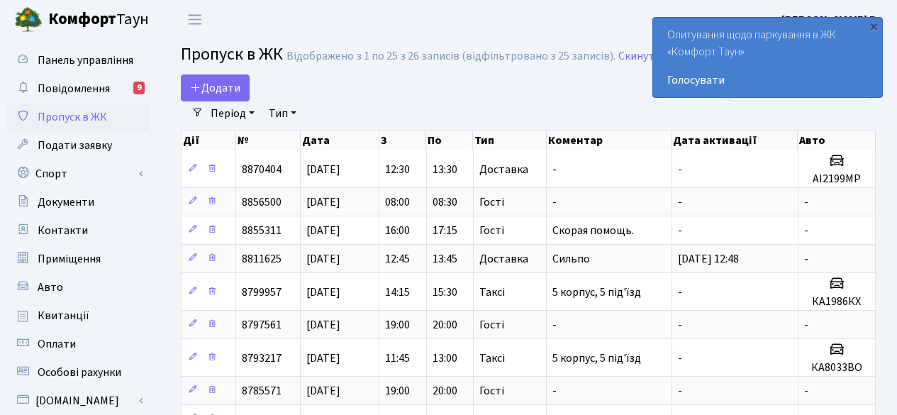
select select "25"
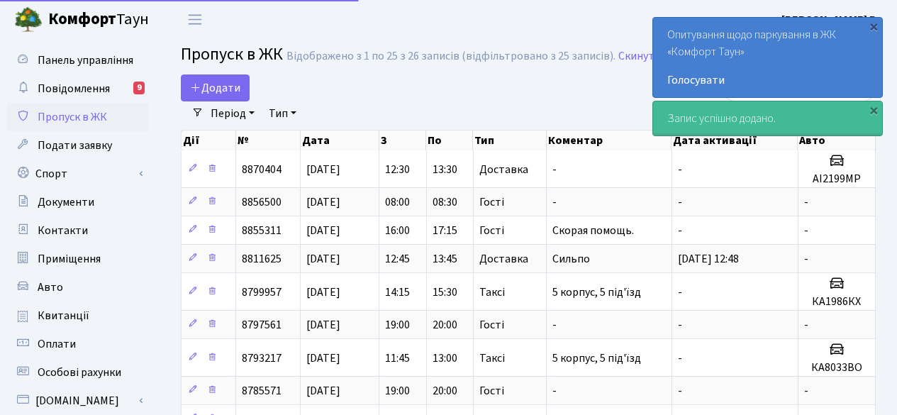
select select "25"
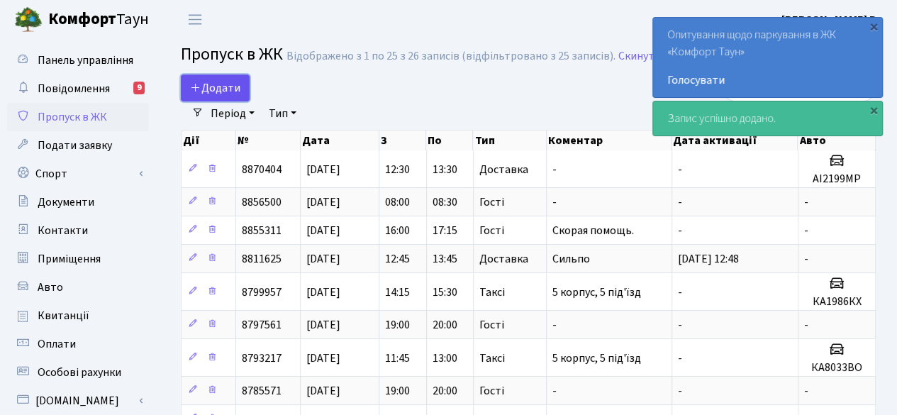
click at [233, 87] on span "Додати" at bounding box center [215, 88] width 50 height 16
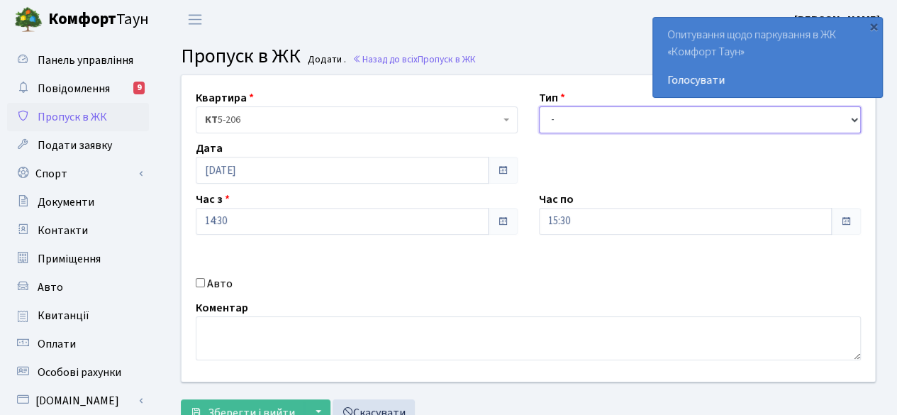
click at [613, 124] on select "- Доставка Таксі Гості Сервіс" at bounding box center [700, 119] width 322 height 27
select select "3"
click at [539, 106] on select "- Доставка Таксі Гості Сервіс" at bounding box center [700, 119] width 322 height 27
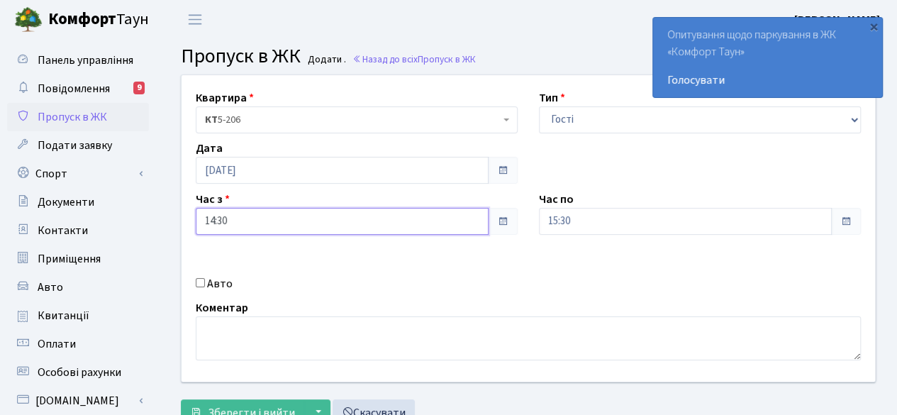
click at [459, 218] on input "14:30" at bounding box center [342, 221] width 293 height 27
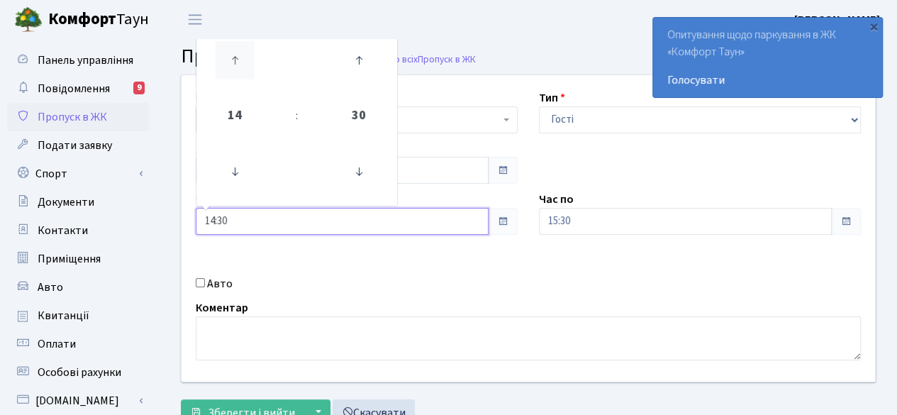
click at [240, 55] on icon at bounding box center [235, 60] width 38 height 38
click at [360, 171] on icon at bounding box center [359, 171] width 38 height 38
click at [361, 57] on icon at bounding box center [359, 60] width 38 height 38
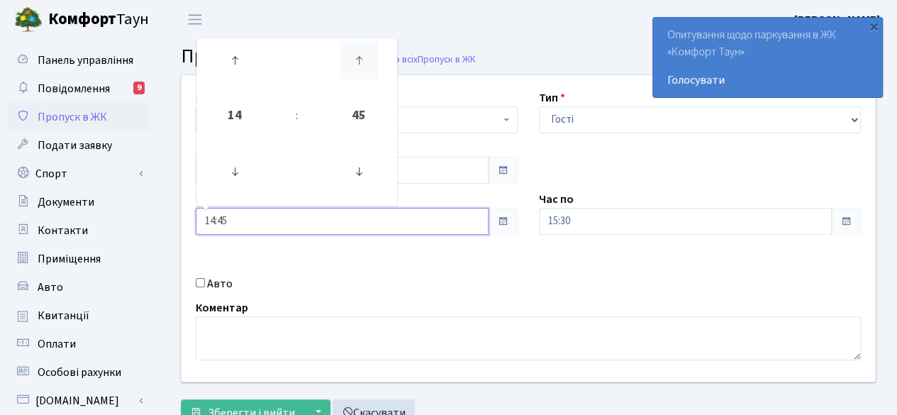
type input "15:00"
click at [437, 283] on div "Авто" at bounding box center [356, 283] width 343 height 17
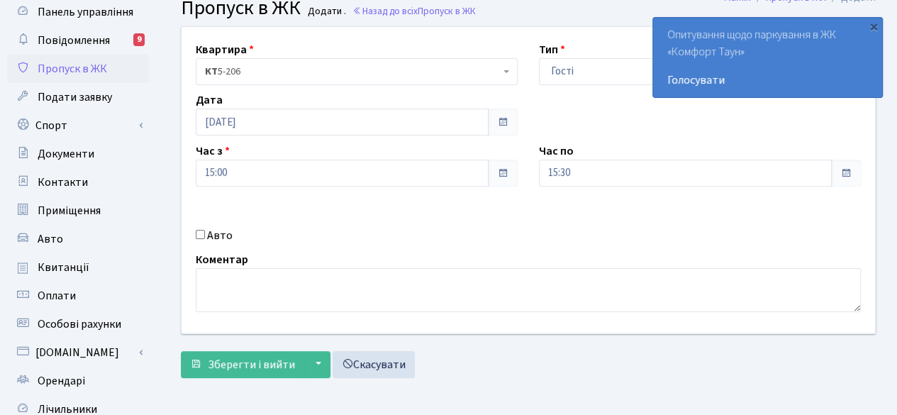
scroll to position [71, 0]
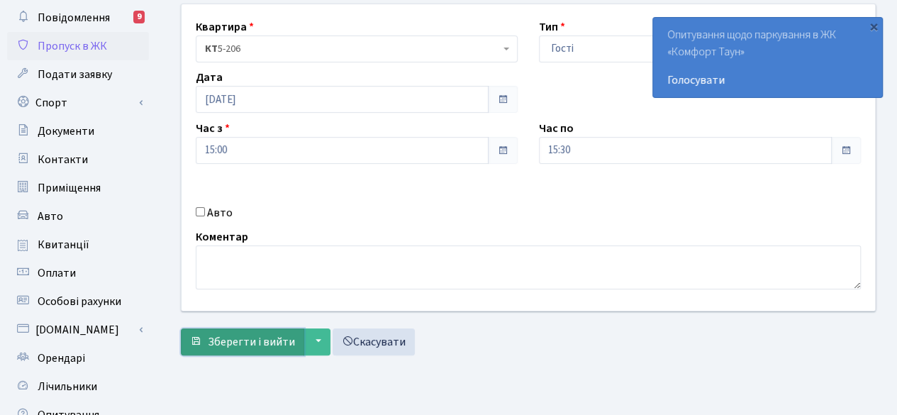
click at [252, 334] on span "Зберегти і вийти" at bounding box center [251, 342] width 87 height 16
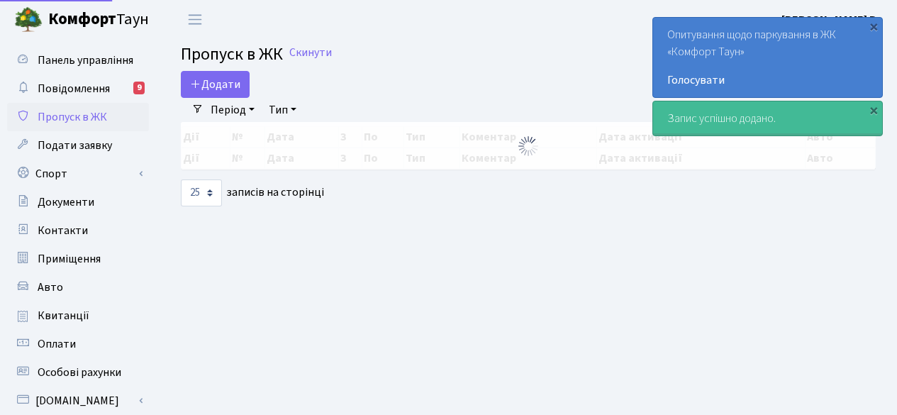
select select "25"
